Goal: Task Accomplishment & Management: Manage account settings

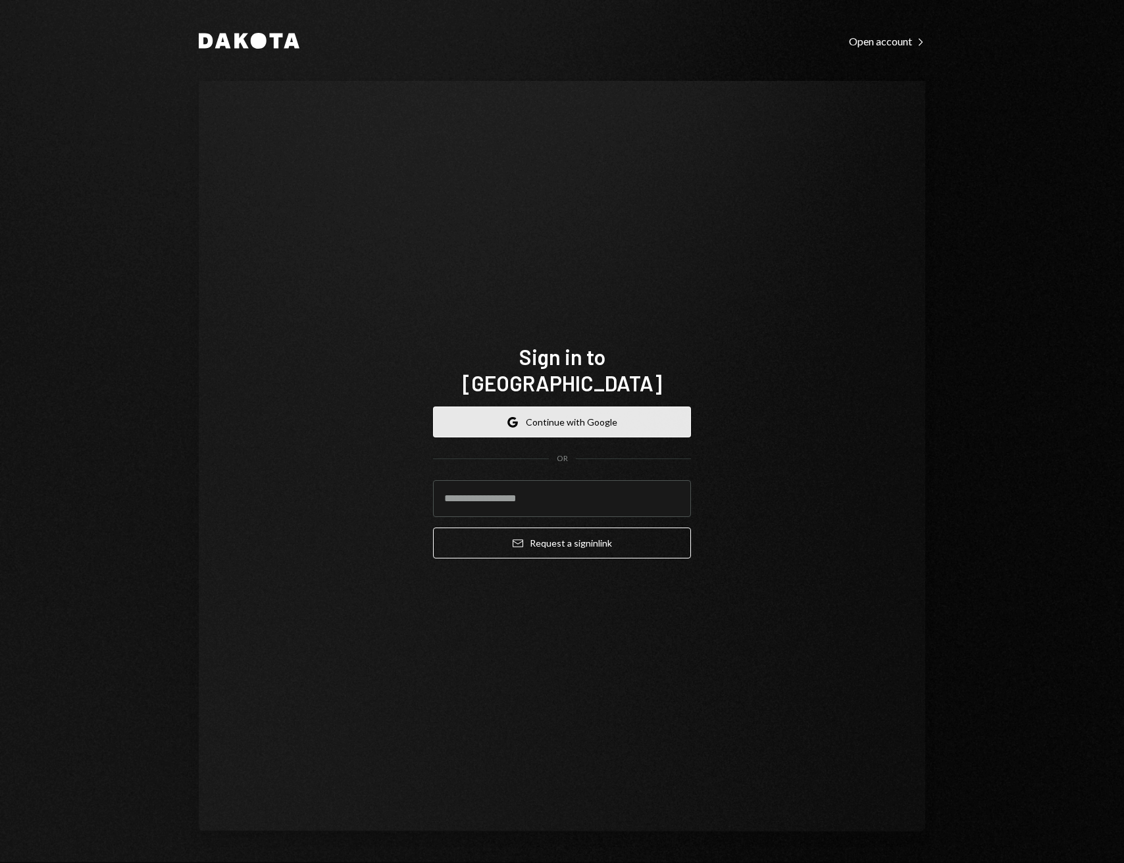
click at [483, 411] on button "Google Continue with Google" at bounding box center [562, 422] width 258 height 31
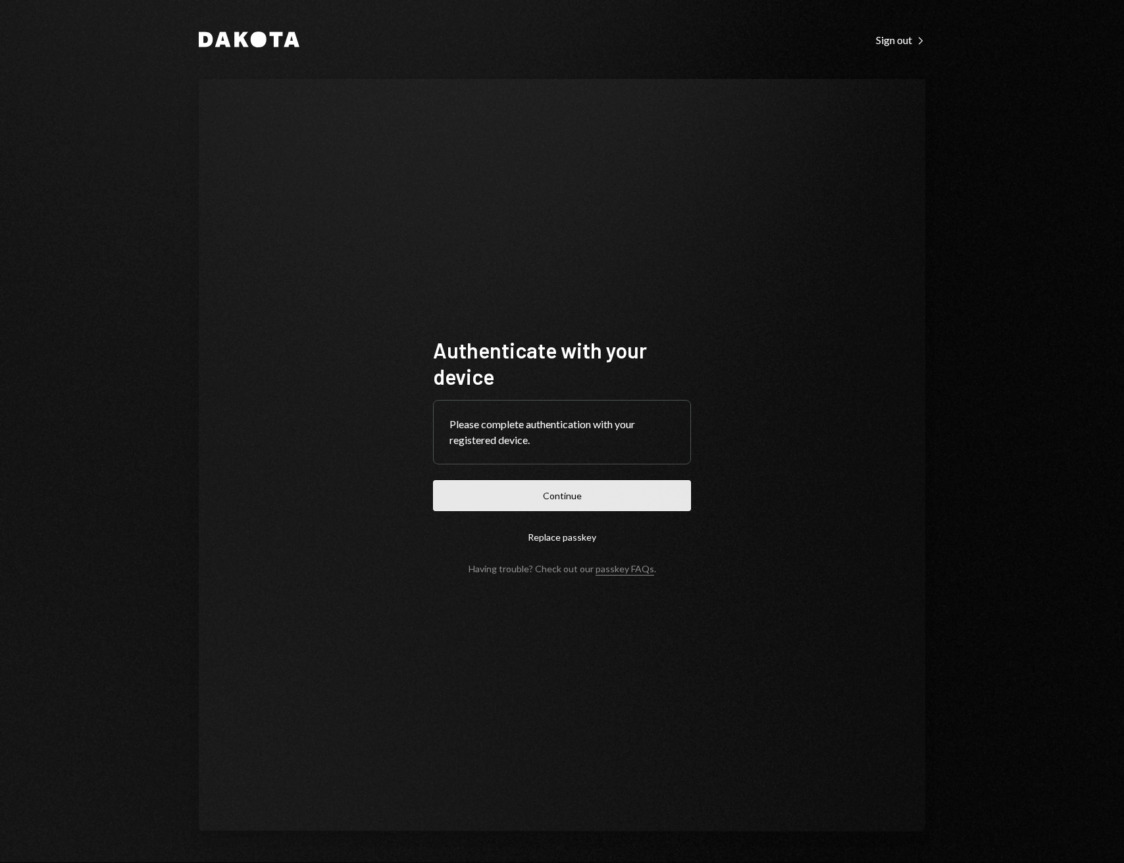
click at [500, 496] on button "Continue" at bounding box center [562, 495] width 258 height 31
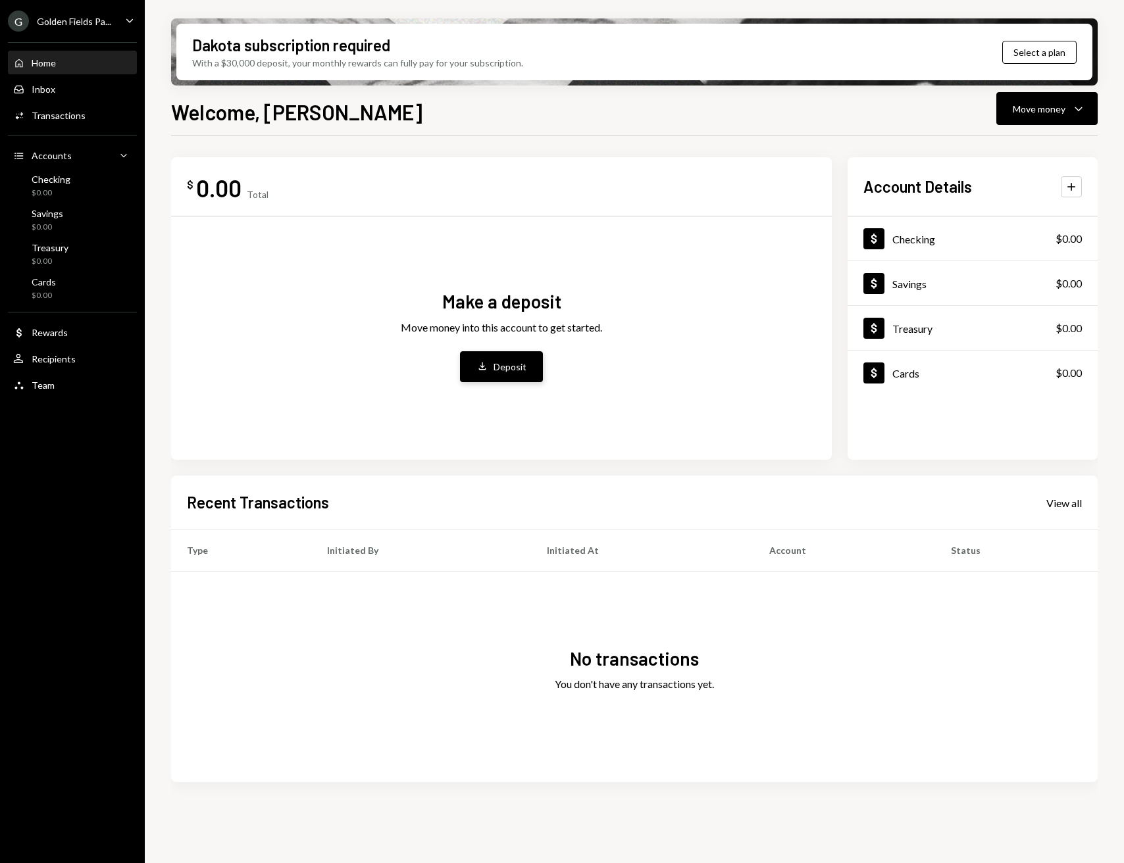
click at [511, 358] on button "Deposit Deposit" at bounding box center [501, 366] width 83 height 31
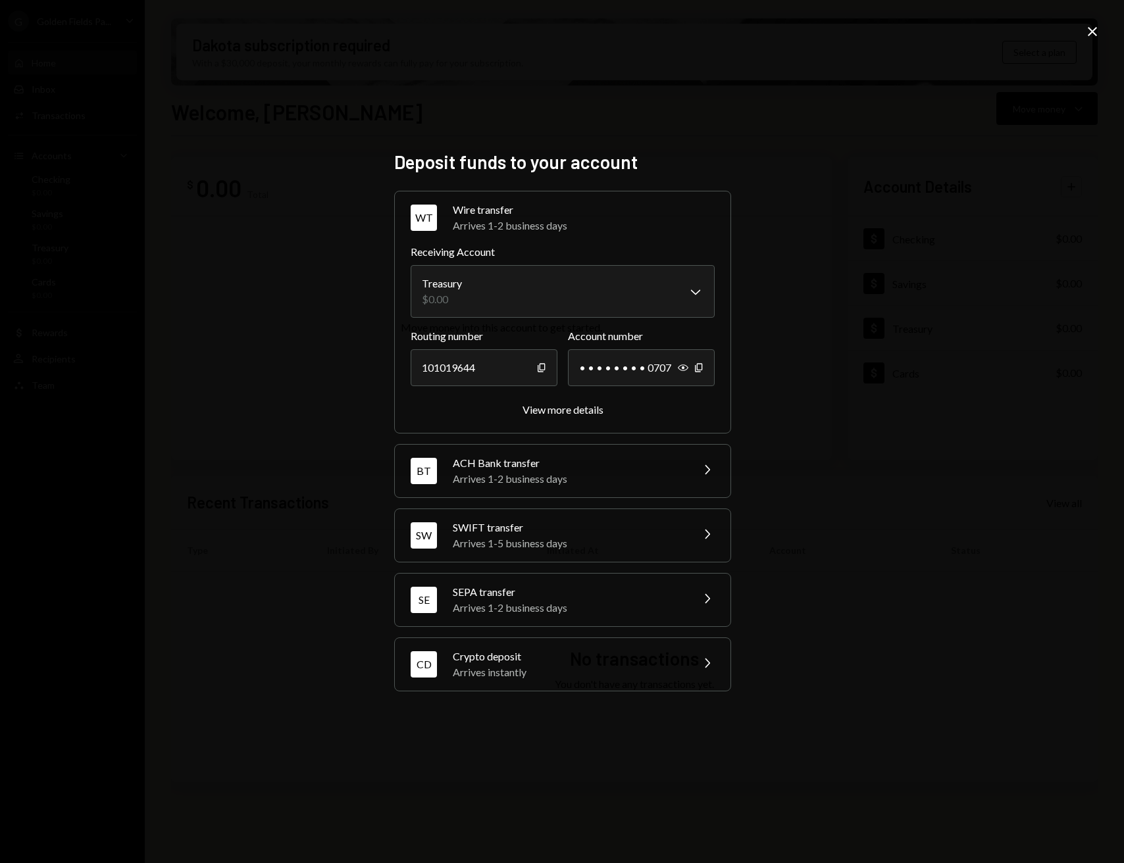
click at [503, 665] on div "Arrives instantly" at bounding box center [568, 673] width 230 height 16
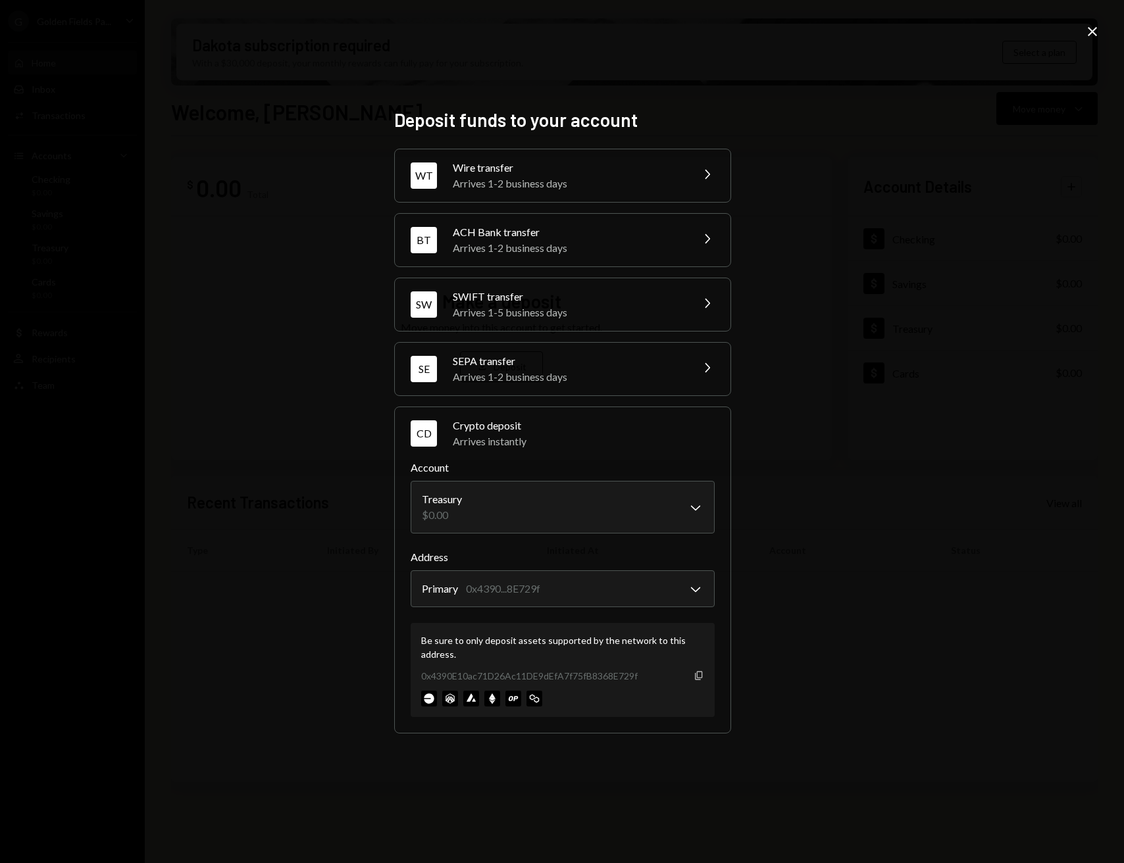
click at [696, 674] on icon "button" at bounding box center [698, 676] width 7 height 9
click at [698, 674] on icon "Copy" at bounding box center [699, 676] width 11 height 11
click at [1096, 34] on icon "Close" at bounding box center [1092, 32] width 16 height 16
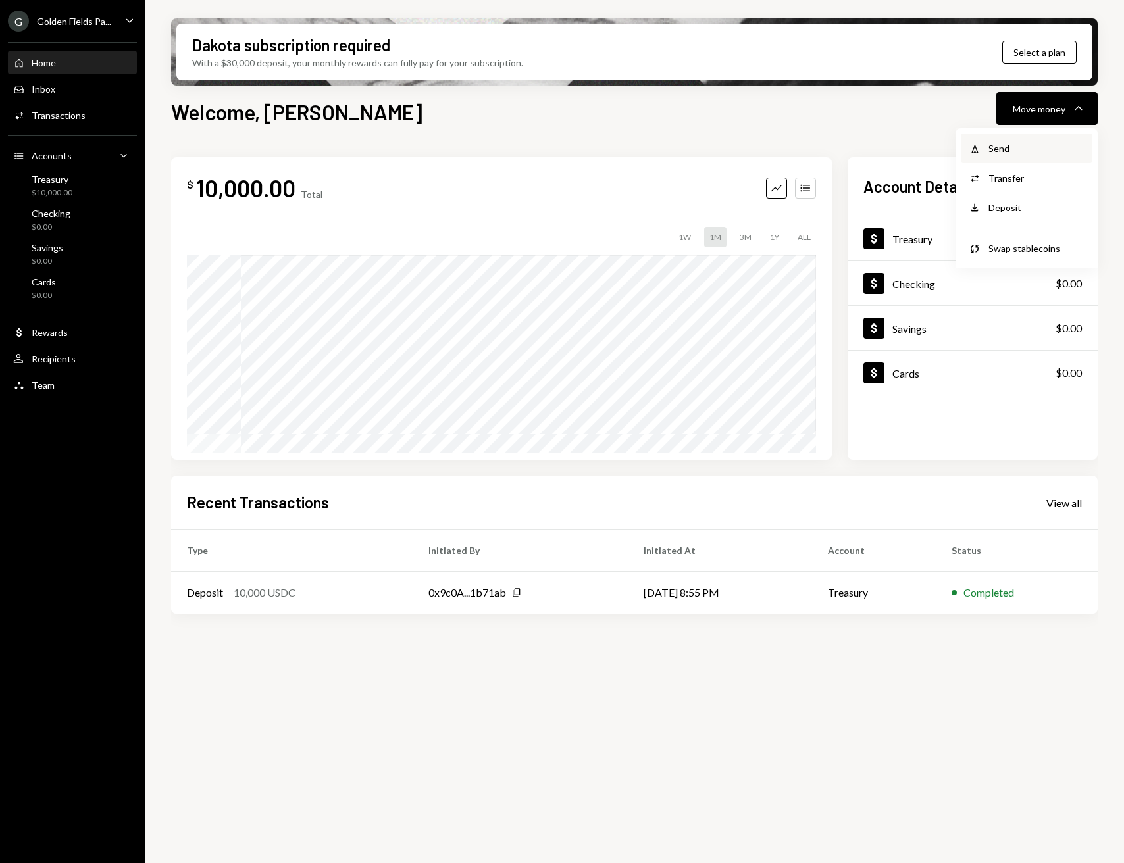
click at [1009, 144] on div "Send" at bounding box center [1036, 148] width 96 height 14
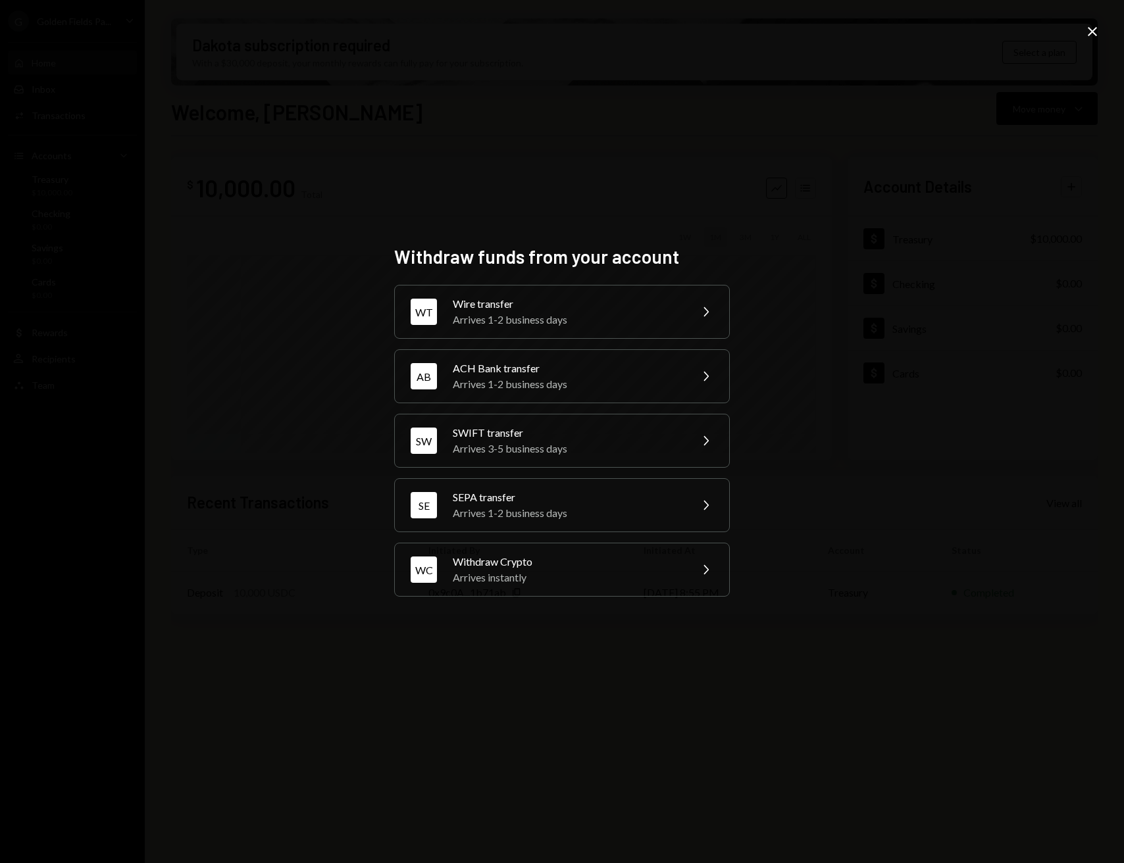
click at [1096, 39] on icon "Close" at bounding box center [1092, 32] width 16 height 16
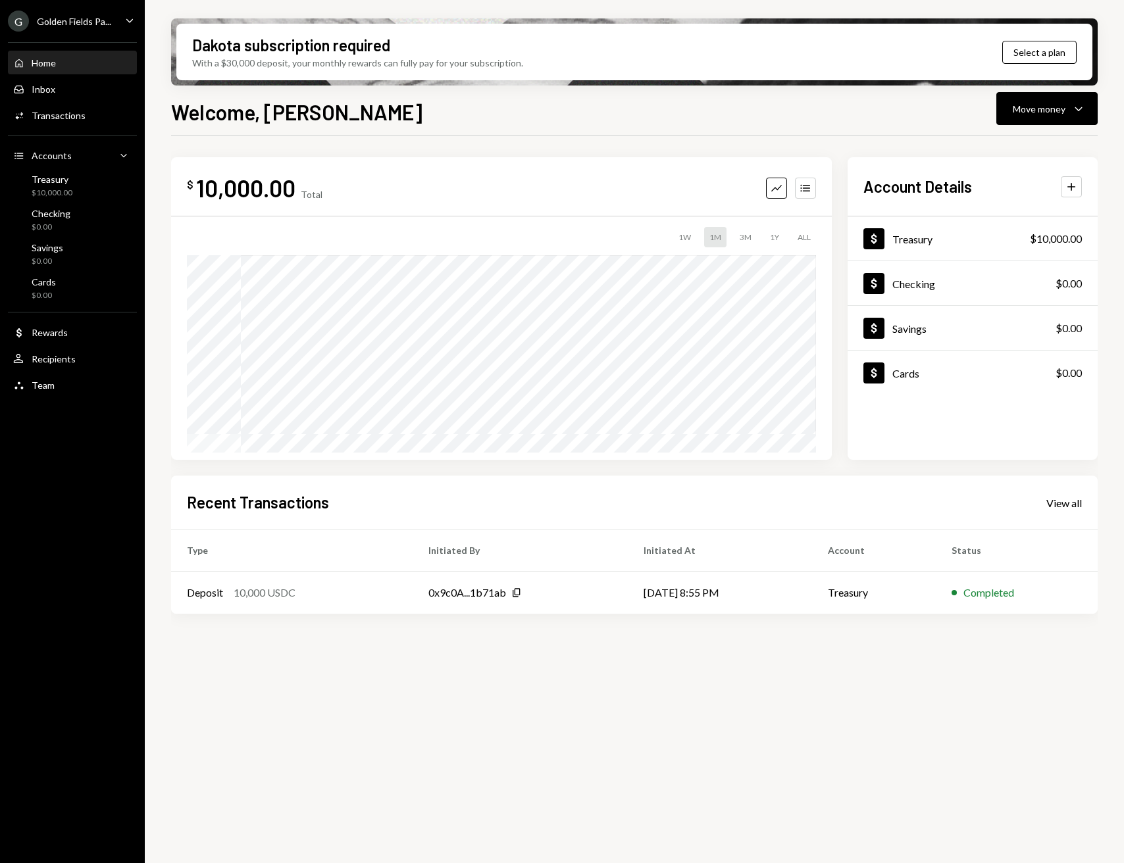
click at [75, 26] on div "G Golden Fields Pa..." at bounding box center [59, 21] width 103 height 21
click at [393, 152] on div "$ 10,000.00 Total Graph Accounts 1W 1M 3M 1Y ALL $0.00 Sep 24, 2025 Account Det…" at bounding box center [634, 388] width 927 height 504
click at [1071, 127] on div "Welcome, Liam Move money Caret Down $ 10,000.00 Total Graph Accounts 1W 1M 3M 1…" at bounding box center [634, 518] width 927 height 845
click at [1063, 120] on button "Move money Caret Down" at bounding box center [1046, 108] width 101 height 33
click at [1007, 191] on div "Convert Transfer" at bounding box center [1027, 178] width 132 height 30
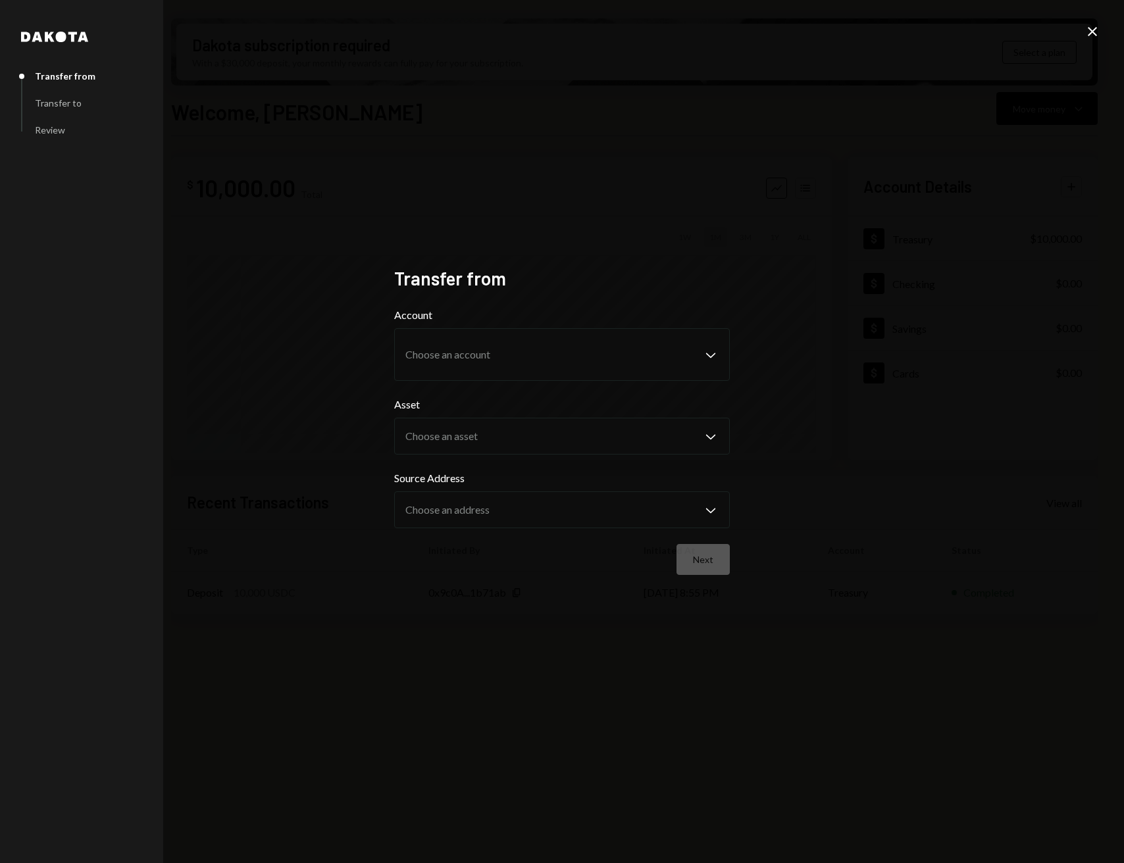
click at [838, 245] on div "Dakota Transfer from Transfer to Review Transfer from Account Choose an account…" at bounding box center [562, 431] width 1124 height 863
click at [1090, 28] on icon "Close" at bounding box center [1092, 32] width 16 height 16
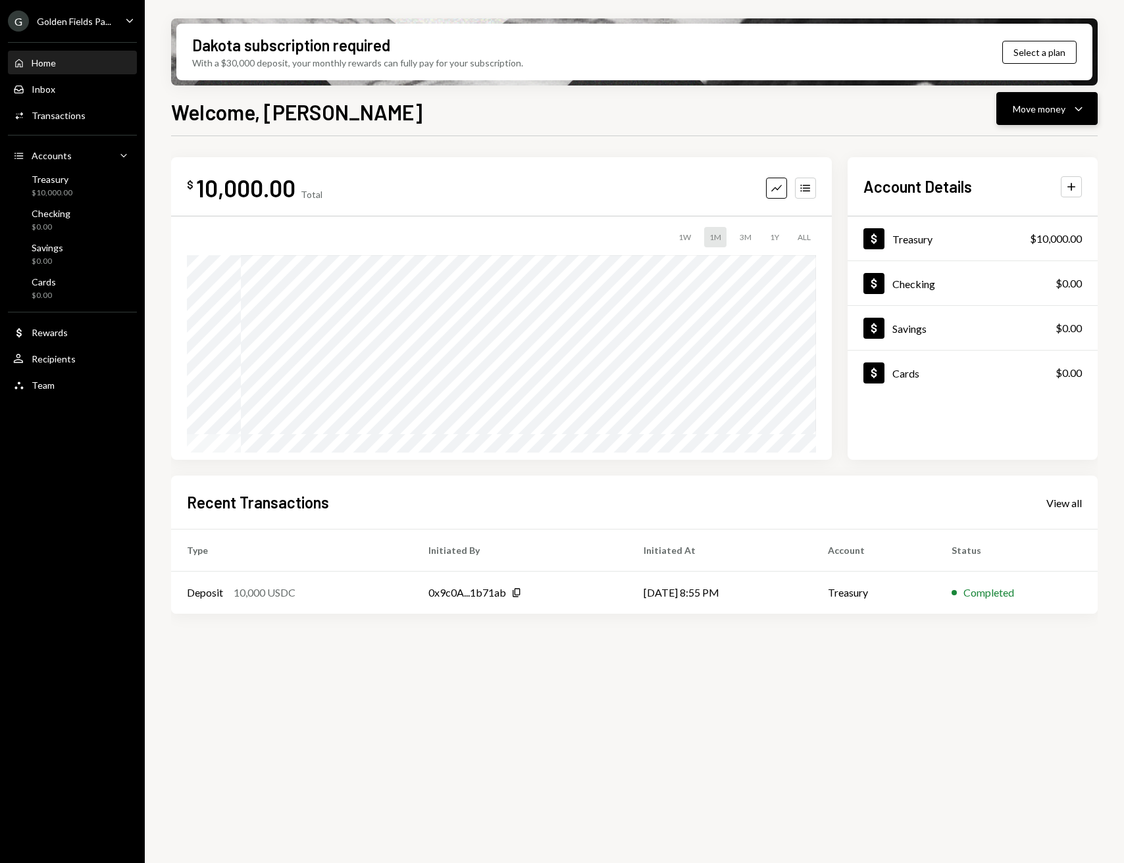
click at [1054, 122] on button "Move money Caret Down" at bounding box center [1046, 108] width 101 height 33
click at [1007, 202] on div "Deposit" at bounding box center [1036, 208] width 96 height 14
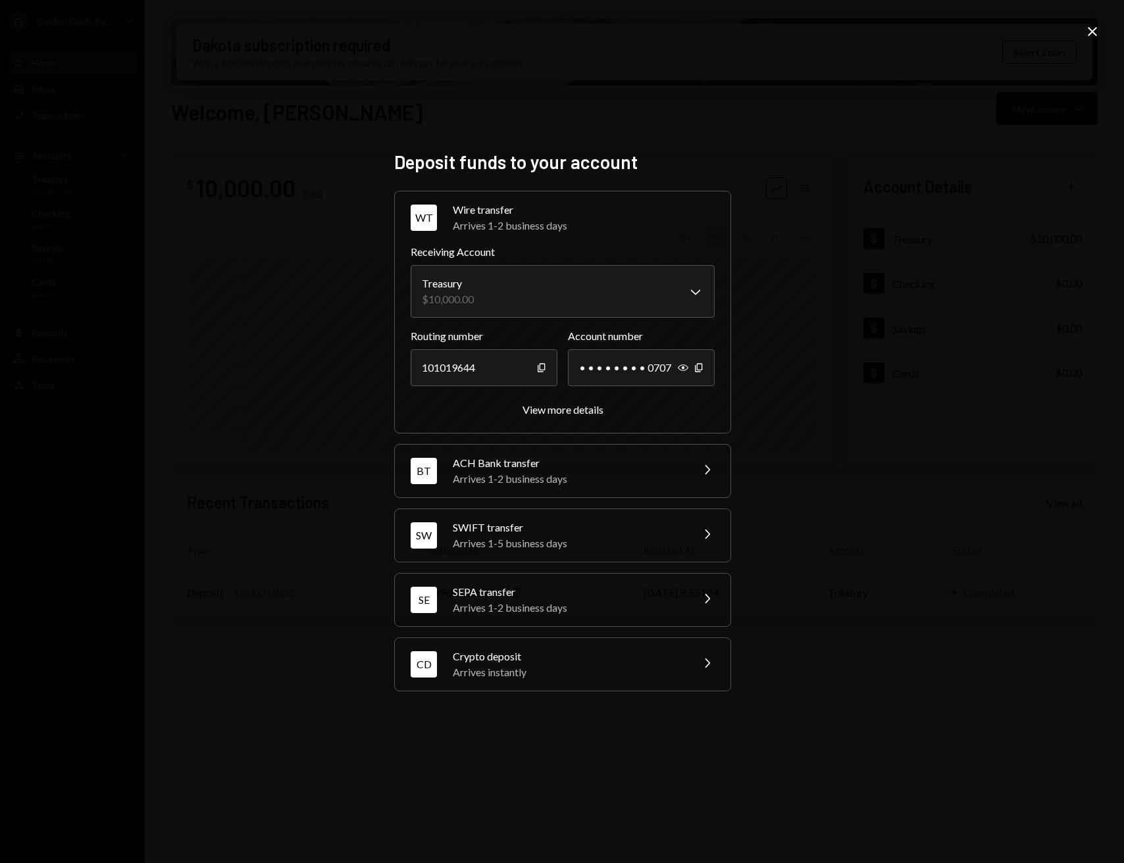
click at [469, 699] on div "**********" at bounding box center [562, 432] width 336 height 562
click at [506, 668] on div "Arrives instantly" at bounding box center [568, 673] width 230 height 16
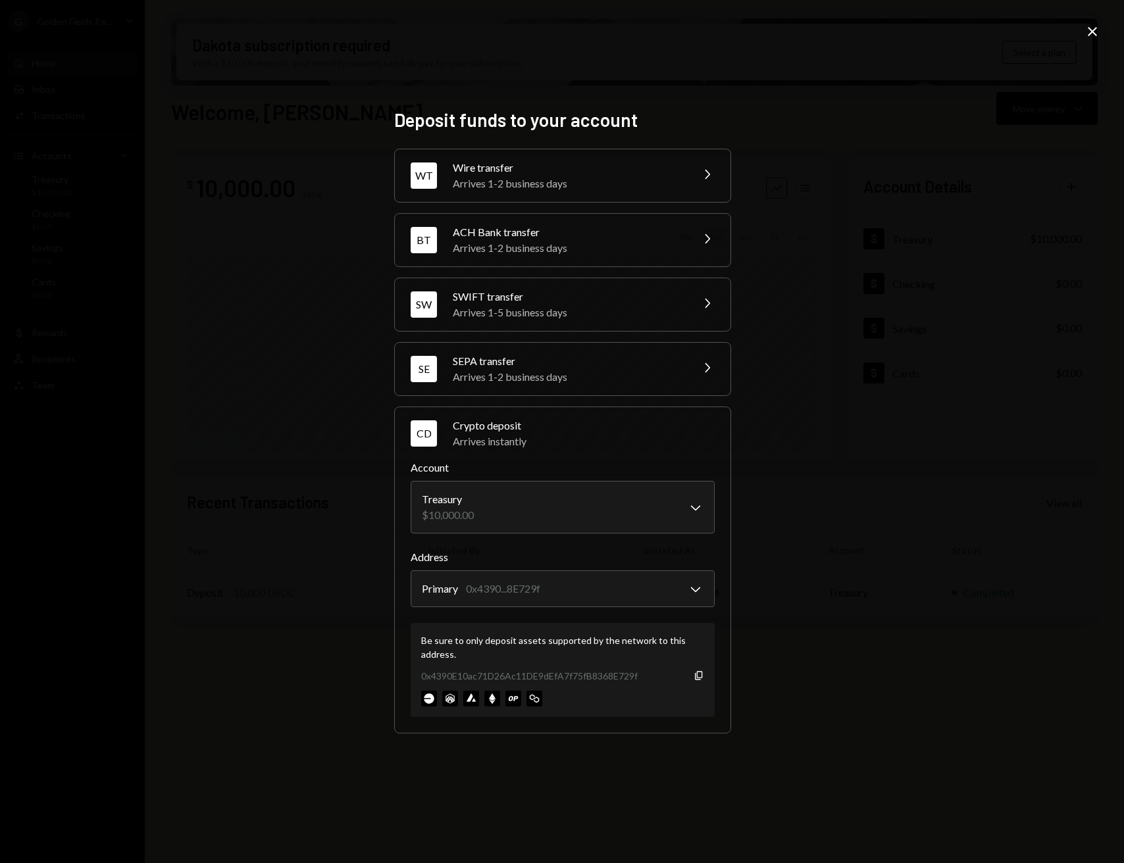
click at [1094, 32] on icon "Close" at bounding box center [1092, 32] width 16 height 16
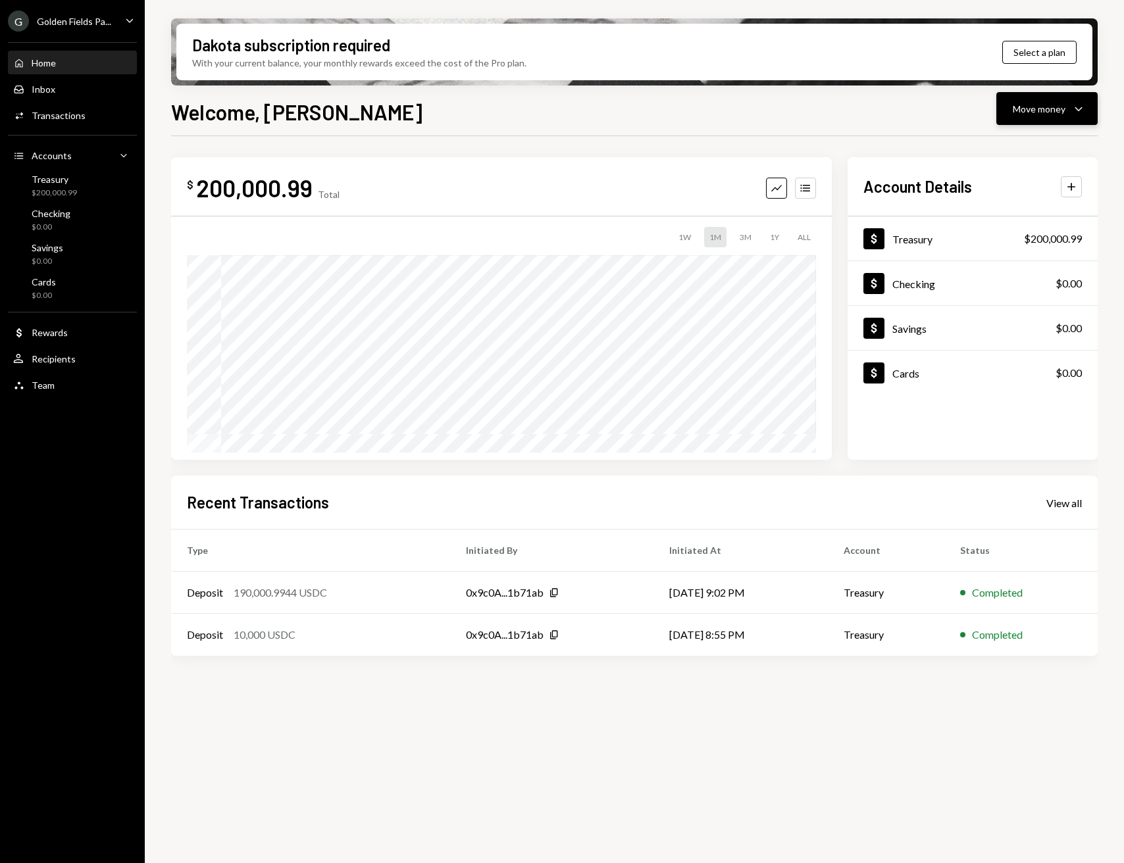
click at [1046, 112] on div "Move money" at bounding box center [1039, 109] width 53 height 14
click at [1012, 155] on div "Withdraw Send" at bounding box center [1027, 149] width 132 height 30
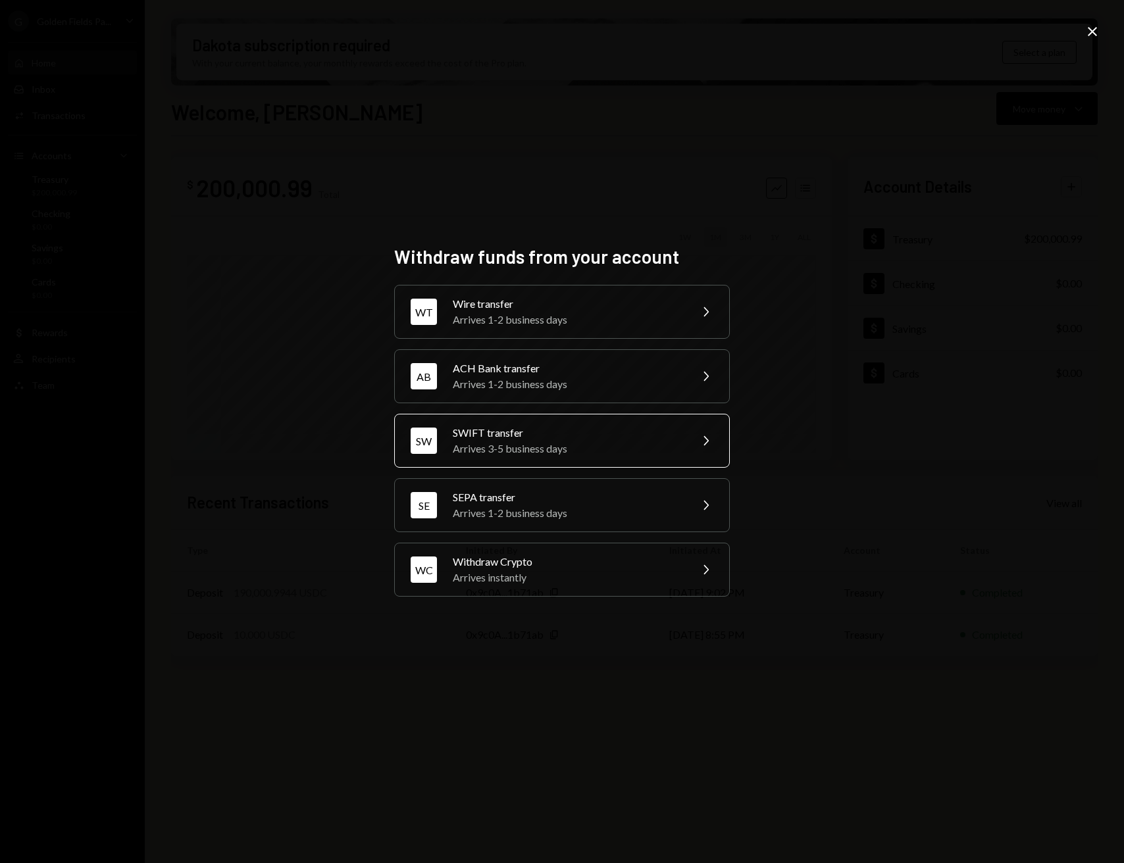
click at [594, 448] on div "Arrives 3-5 business days" at bounding box center [567, 449] width 229 height 16
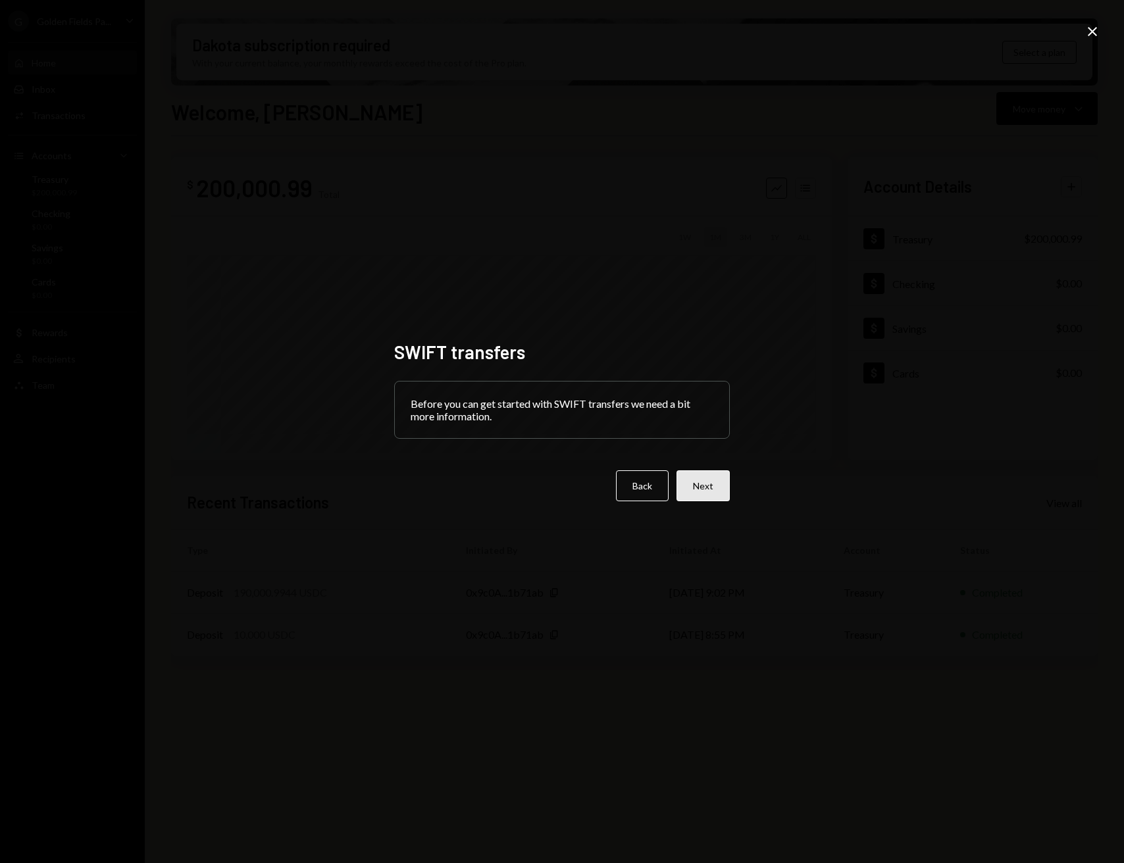
click at [708, 491] on button "Next" at bounding box center [702, 485] width 53 height 31
